Goal: Task Accomplishment & Management: Complete application form

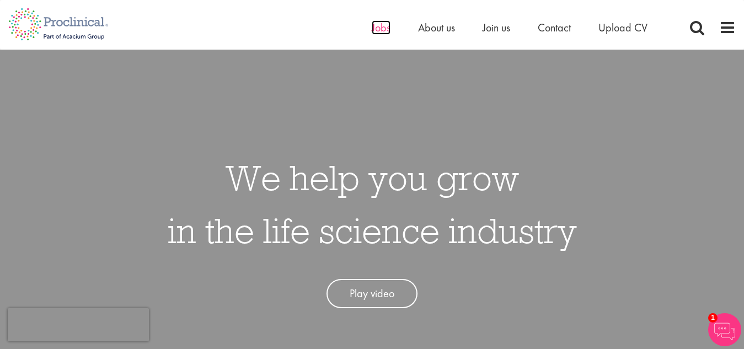
click at [376, 30] on span "Jobs" at bounding box center [381, 27] width 19 height 14
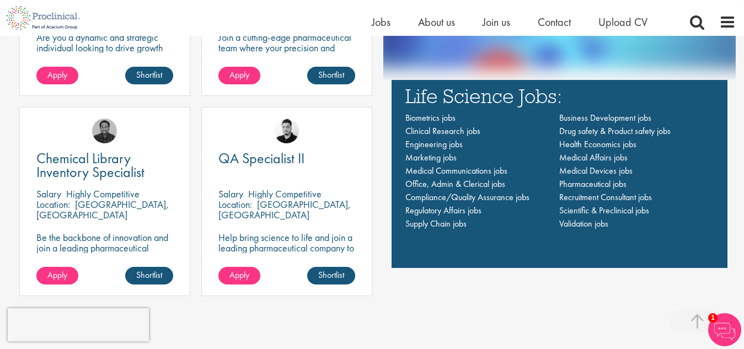
scroll to position [827, 0]
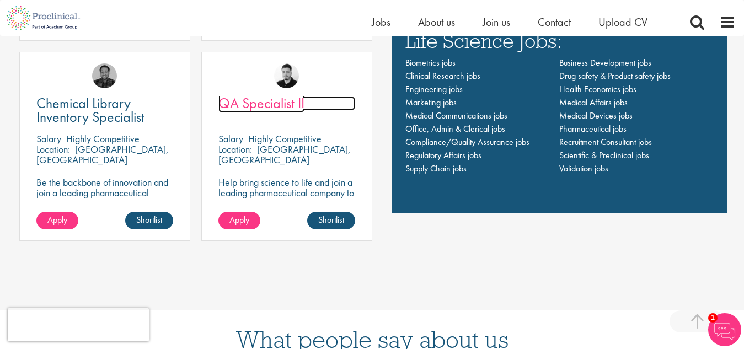
click at [274, 103] on span "QA Specialist II" at bounding box center [261, 103] width 86 height 19
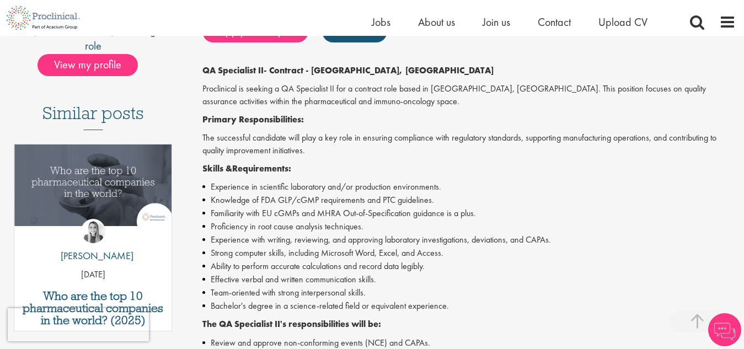
scroll to position [276, 0]
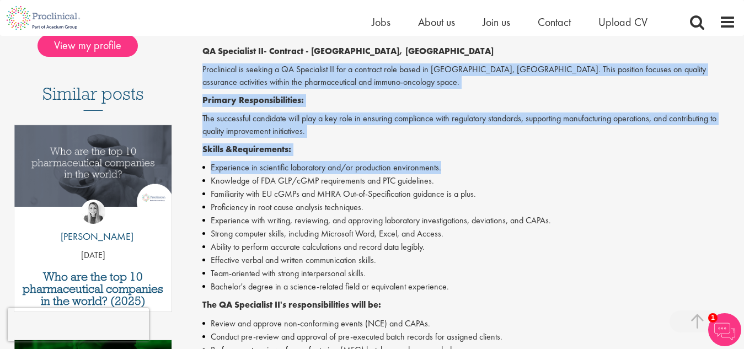
drag, startPoint x: 202, startPoint y: 66, endPoint x: 530, endPoint y: 161, distance: 341.2
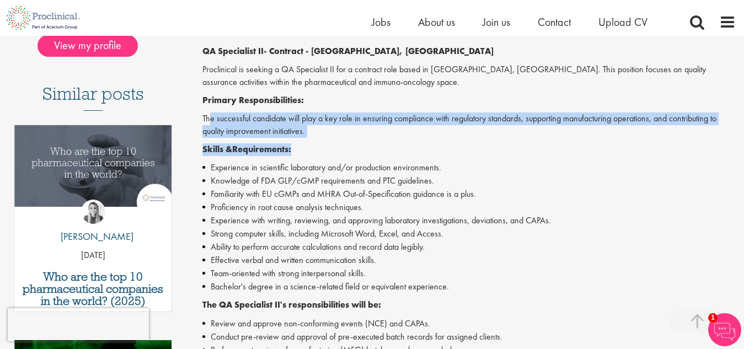
drag, startPoint x: 211, startPoint y: 122, endPoint x: 315, endPoint y: 141, distance: 105.9
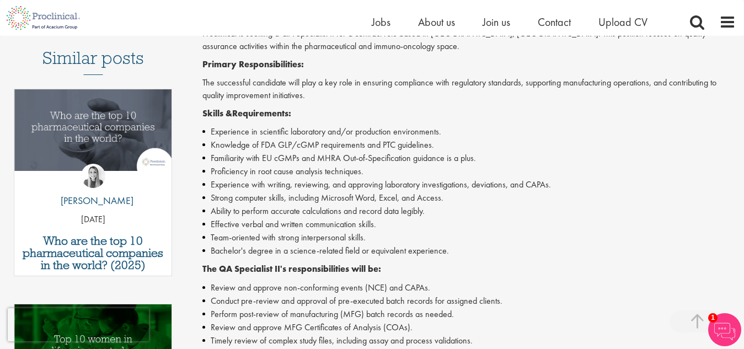
scroll to position [331, 0]
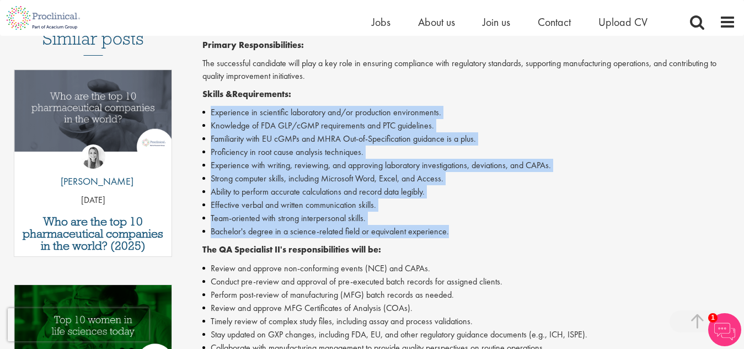
drag, startPoint x: 212, startPoint y: 104, endPoint x: 462, endPoint y: 232, distance: 280.0
click at [462, 232] on div "QA Specialist II - Contract - Philadelphia, PA Proclinical is seeking a QA Spec…" at bounding box center [468, 333] width 533 height 686
click at [462, 232] on li "Bachelor's degree in a science-related field or equivalent experience." at bounding box center [468, 231] width 533 height 13
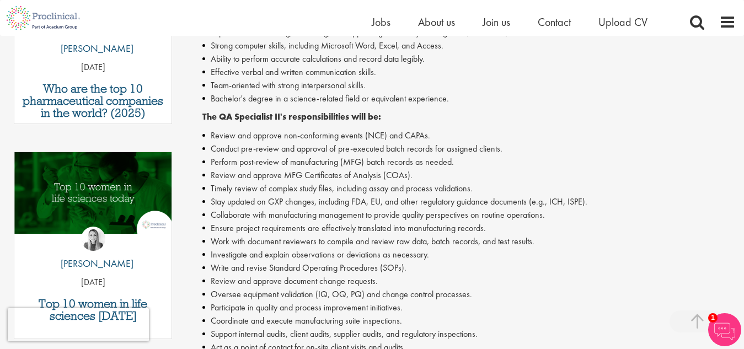
scroll to position [496, 0]
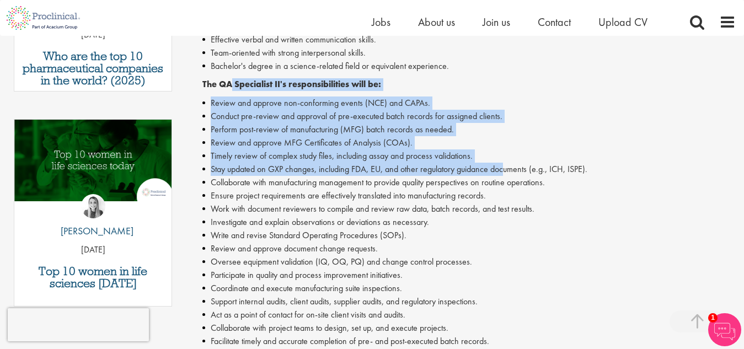
drag, startPoint x: 231, startPoint y: 88, endPoint x: 521, endPoint y: 177, distance: 303.5
click at [516, 175] on div "QA Specialist II - Contract - Philadelphia, PA Proclinical is seeking a QA Spec…" at bounding box center [468, 168] width 533 height 686
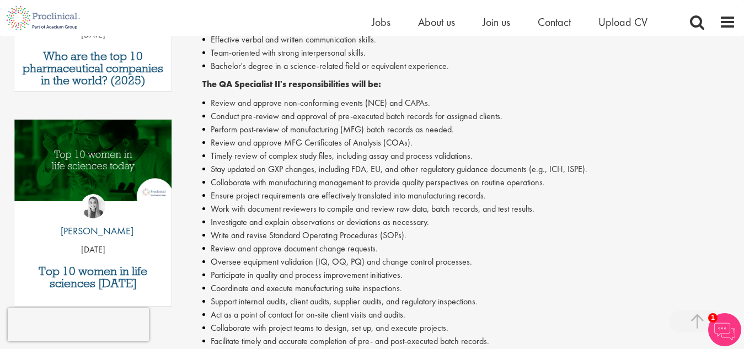
click at [523, 177] on li "Collaborate with manufacturing management to provide quality perspectives on ro…" at bounding box center [468, 182] width 533 height 13
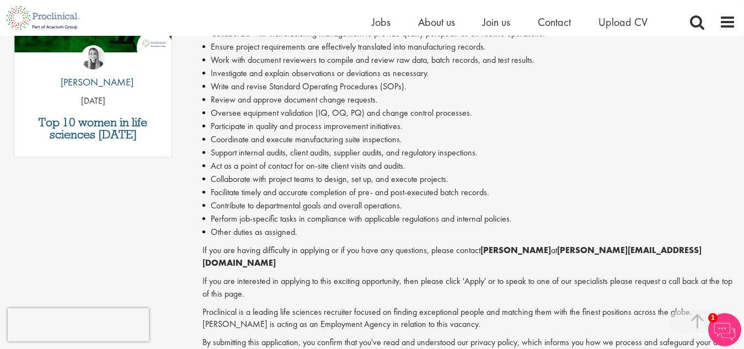
scroll to position [662, 0]
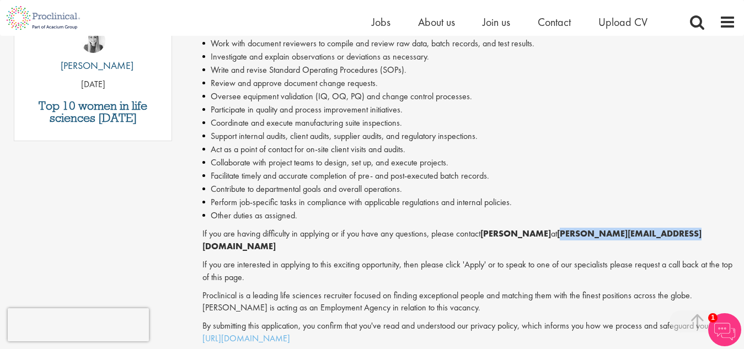
drag, startPoint x: 587, startPoint y: 233, endPoint x: 708, endPoint y: 233, distance: 121.3
click at [702, 233] on strong "a.maldonado@proclinical.com" at bounding box center [451, 240] width 499 height 24
copy strong "a.maldonado@proclinical.com"
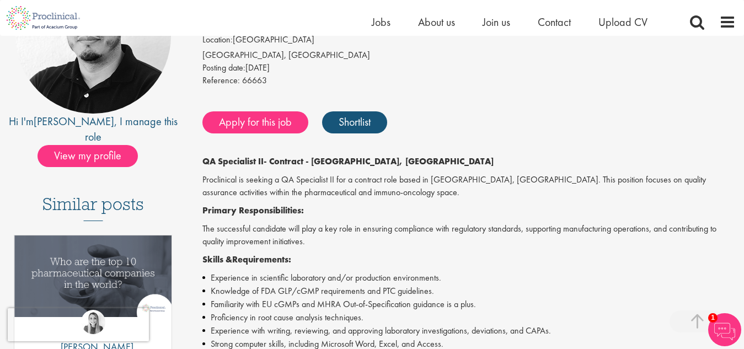
scroll to position [276, 0]
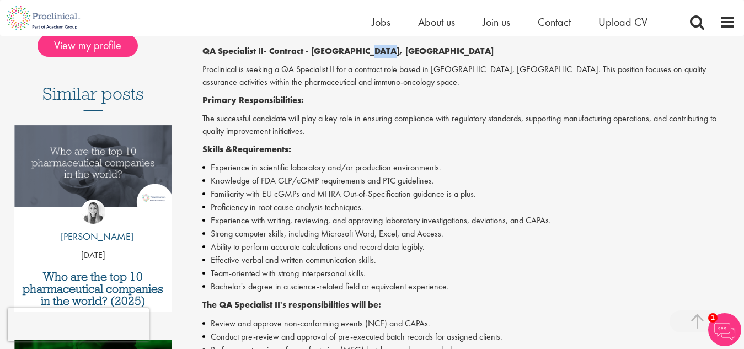
drag, startPoint x: 365, startPoint y: 48, endPoint x: 401, endPoint y: 48, distance: 36.4
click at [401, 48] on p "QA Specialist II - Contract - Philadelphia, PA" at bounding box center [468, 51] width 533 height 13
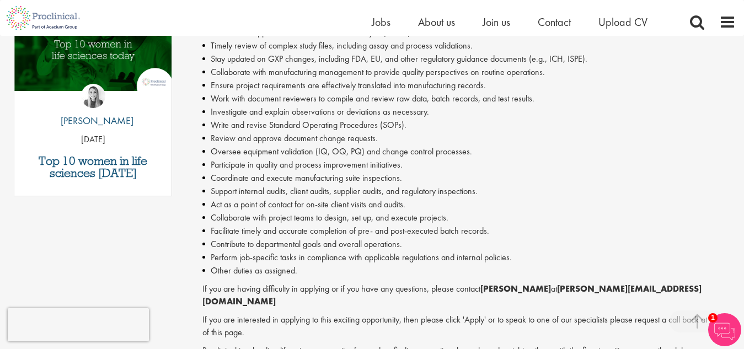
scroll to position [662, 0]
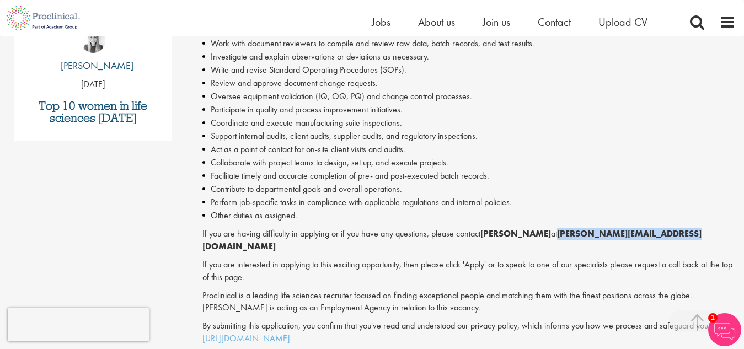
drag, startPoint x: 585, startPoint y: 234, endPoint x: 715, endPoint y: 233, distance: 130.2
click at [715, 233] on p "If you are having difficulty in applying or if you have any questions, please c…" at bounding box center [468, 240] width 533 height 25
copy strong "a.maldonado@proclinical.com"
click at [426, 259] on p "If you are interested in applying to this exciting opportunity, then please cli…" at bounding box center [468, 271] width 533 height 25
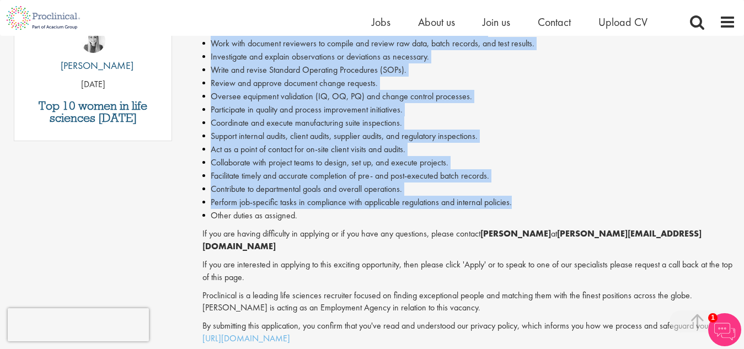
drag, startPoint x: 204, startPoint y: 72, endPoint x: 525, endPoint y: 200, distance: 346.3
click at [525, 200] on div "QA Specialist II - Contract - Philadelphia, PA Proclinical is seeking a QA Spec…" at bounding box center [468, 2] width 533 height 686
click at [525, 200] on li "Perform job-specific tasks in compliance with applicable regulations and intern…" at bounding box center [468, 202] width 533 height 13
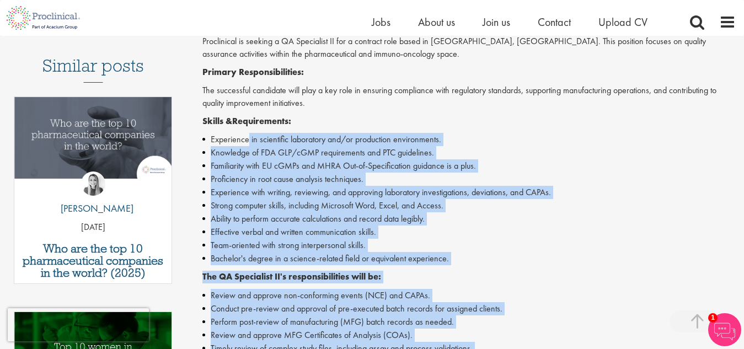
scroll to position [276, 0]
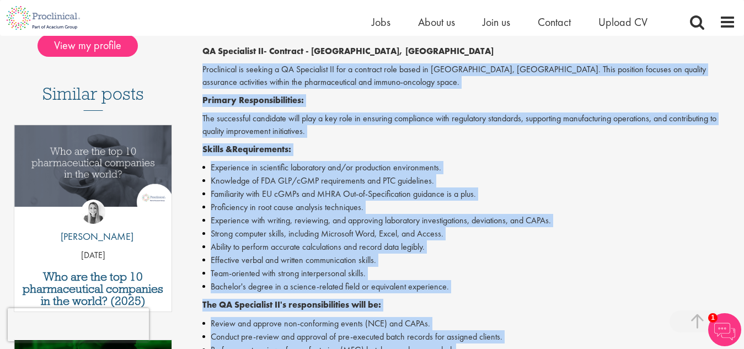
drag, startPoint x: 295, startPoint y: 216, endPoint x: 194, endPoint y: 61, distance: 184.9
copy div "Proclinical is seeking a QA Specialist II for a contract role based in Philadel…"
click at [601, 270] on li "Team-oriented with strong interpersonal skills." at bounding box center [468, 273] width 533 height 13
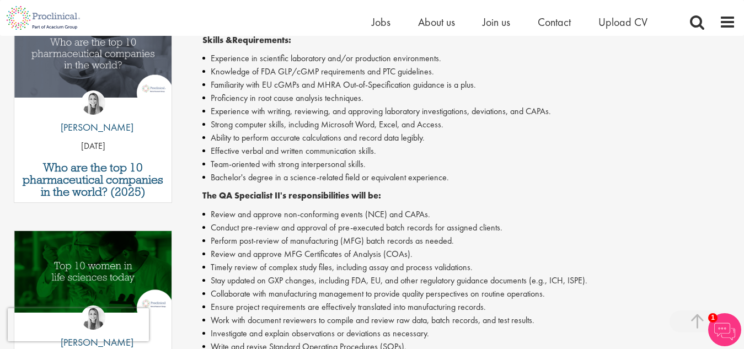
scroll to position [386, 0]
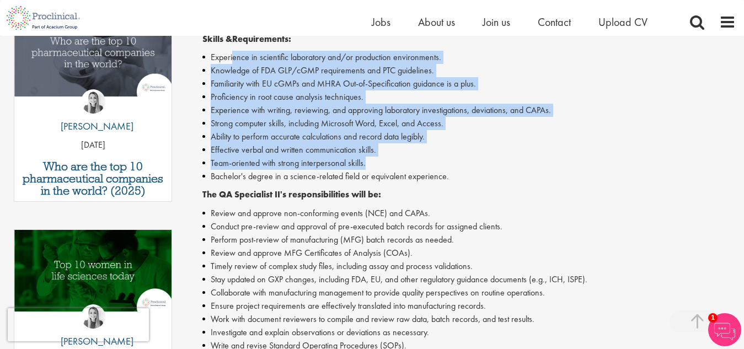
drag, startPoint x: 234, startPoint y: 61, endPoint x: 417, endPoint y: 164, distance: 209.9
click at [417, 164] on ul "Experience in scientific laboratory and/or production environments. Knowledge o…" at bounding box center [468, 117] width 533 height 132
click at [417, 164] on li "Team-oriented with strong interpersonal skills." at bounding box center [468, 163] width 533 height 13
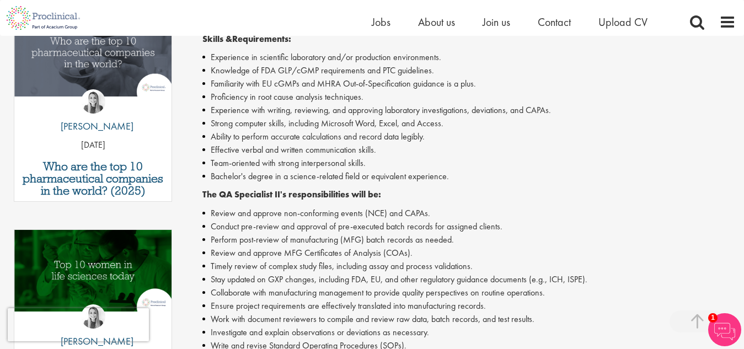
scroll to position [441, 0]
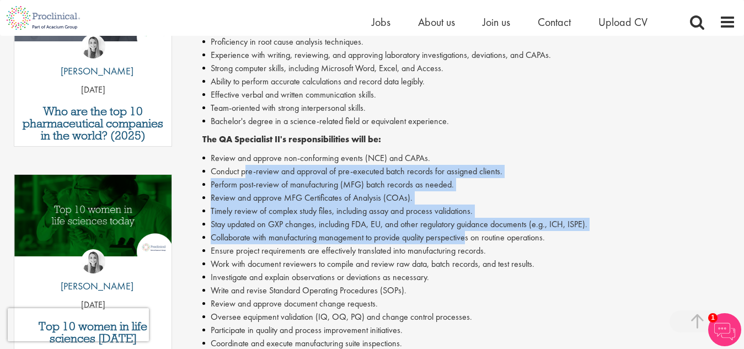
drag, startPoint x: 248, startPoint y: 174, endPoint x: 473, endPoint y: 240, distance: 235.1
click at [470, 240] on ul "Review and approve non-conforming events (NCE) and CAPAs. Conduct pre-review an…" at bounding box center [468, 297] width 533 height 291
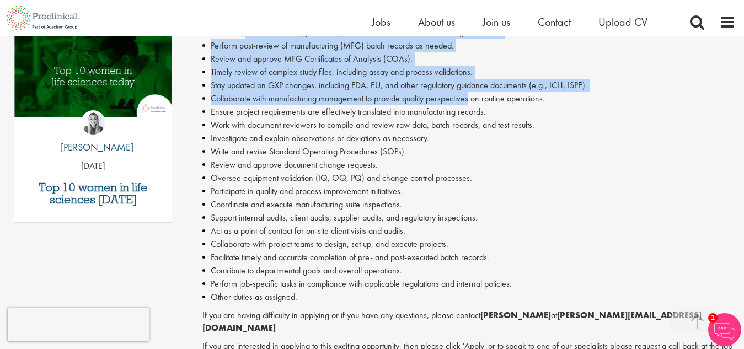
scroll to position [607, 0]
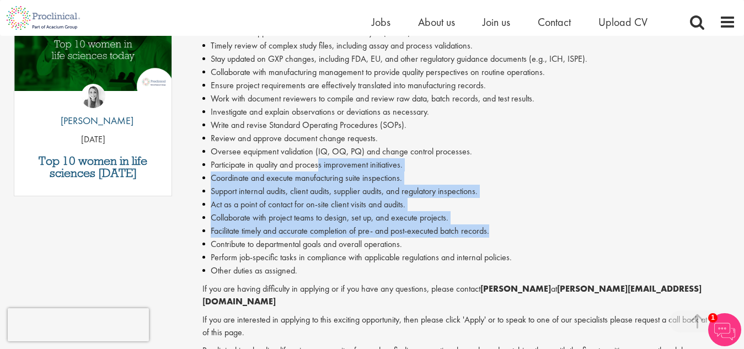
drag, startPoint x: 319, startPoint y: 165, endPoint x: 528, endPoint y: 230, distance: 218.4
click at [524, 230] on ul "Review and approve non-conforming events (NCE) and CAPAs. Conduct pre-review an…" at bounding box center [468, 131] width 533 height 291
click at [533, 227] on li "Facilitate timely and accurate completion of pre- and post-executed batch recor…" at bounding box center [468, 230] width 533 height 13
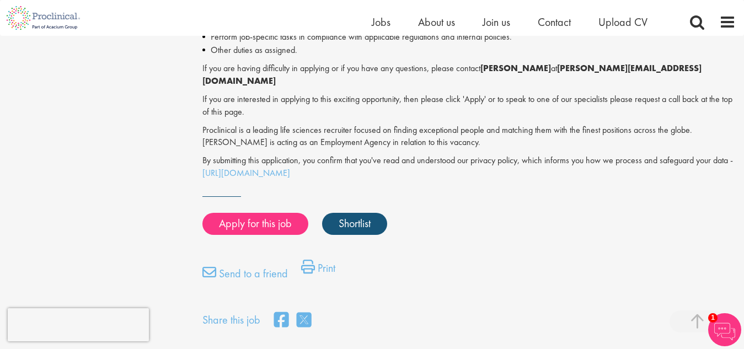
scroll to position [882, 0]
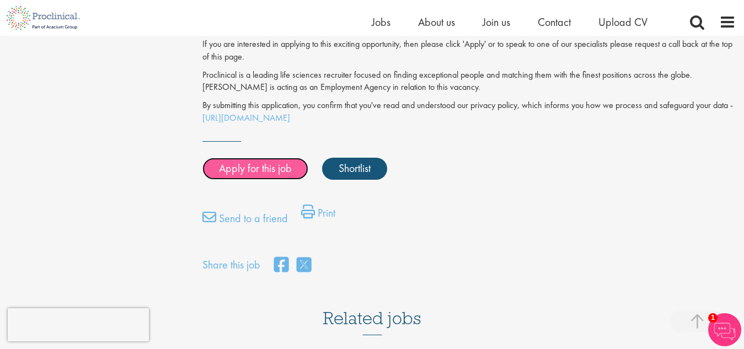
click at [251, 159] on link "Apply for this job" at bounding box center [255, 169] width 106 height 22
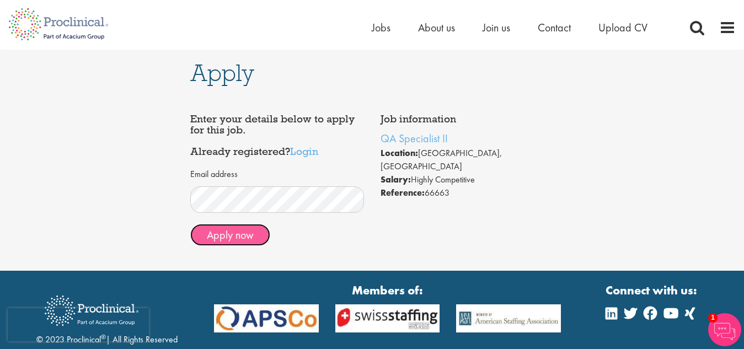
click at [231, 236] on button "Apply now" at bounding box center [230, 235] width 80 height 22
